Goal: Find specific page/section: Find specific page/section

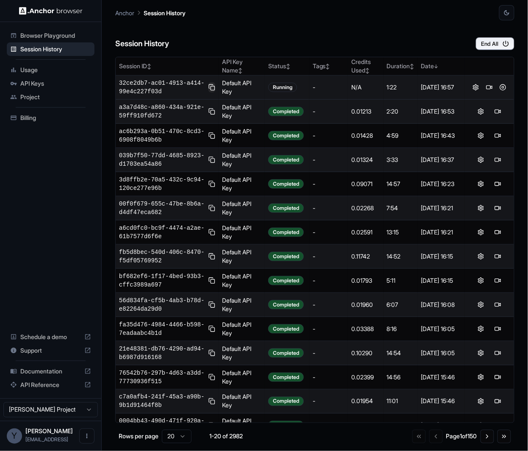
click at [212, 89] on button at bounding box center [212, 87] width 7 height 10
